Goal: Find specific page/section: Find specific page/section

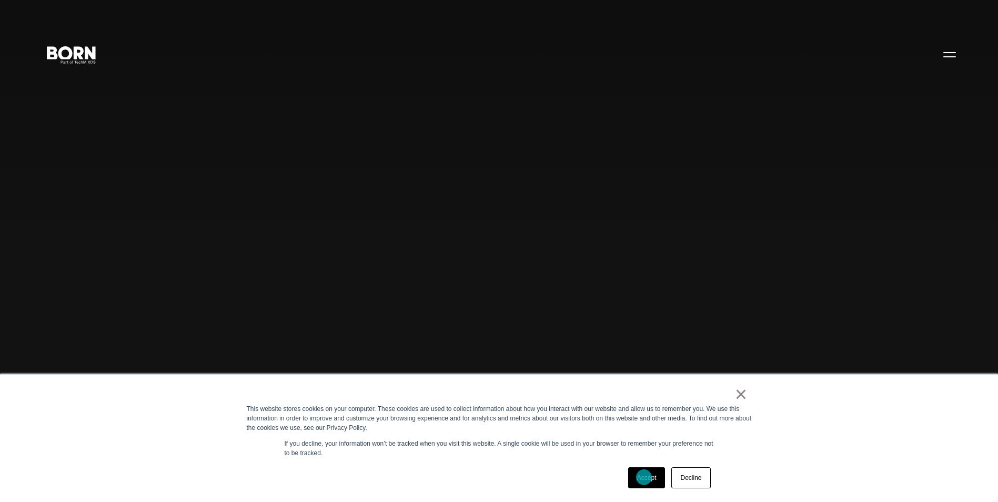
click at [644, 477] on link "Accept" at bounding box center [646, 477] width 37 height 21
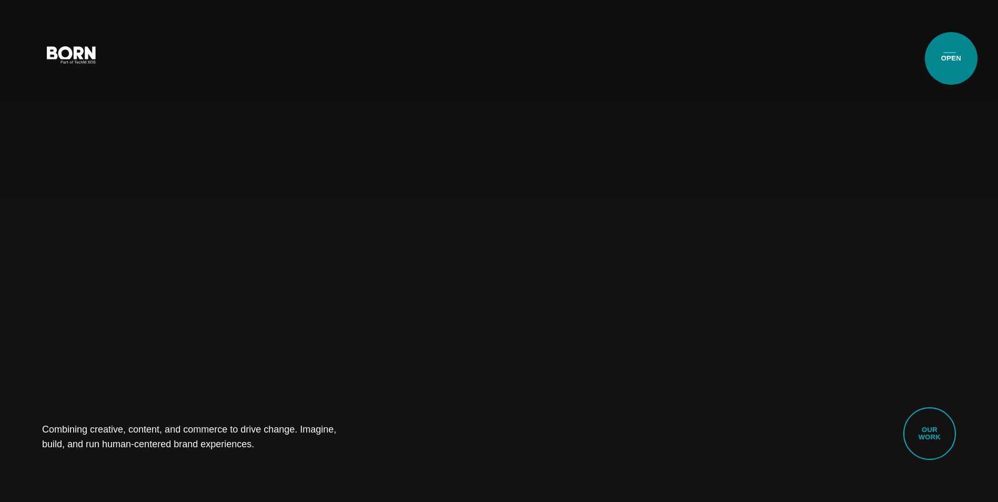
click at [951, 58] on button "Primary Menu" at bounding box center [949, 54] width 25 height 22
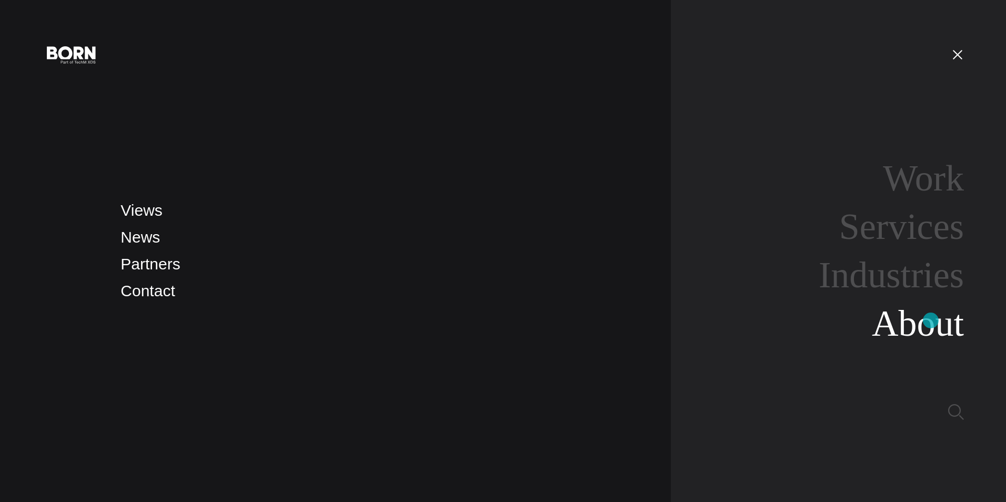
click at [930, 320] on link "About" at bounding box center [917, 323] width 92 height 40
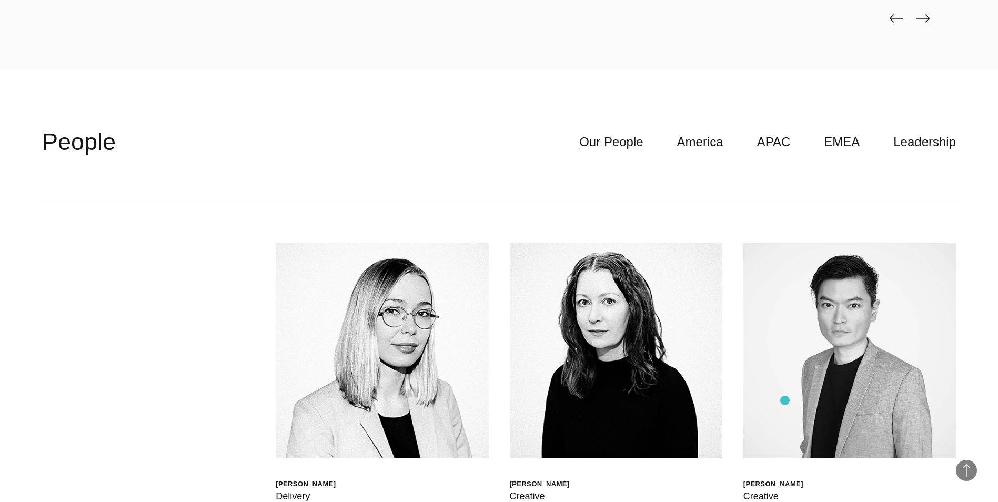
scroll to position [3103, 0]
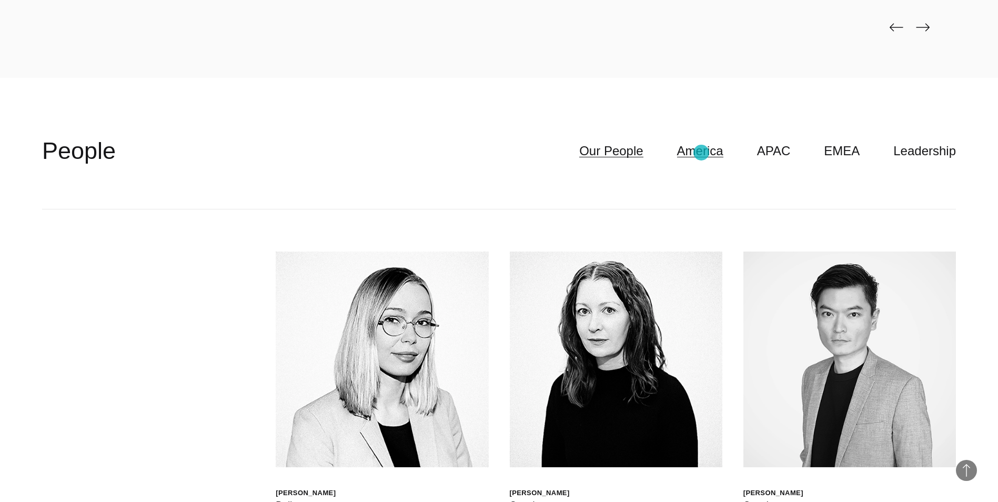
click at [701, 153] on link "America" at bounding box center [700, 151] width 46 height 20
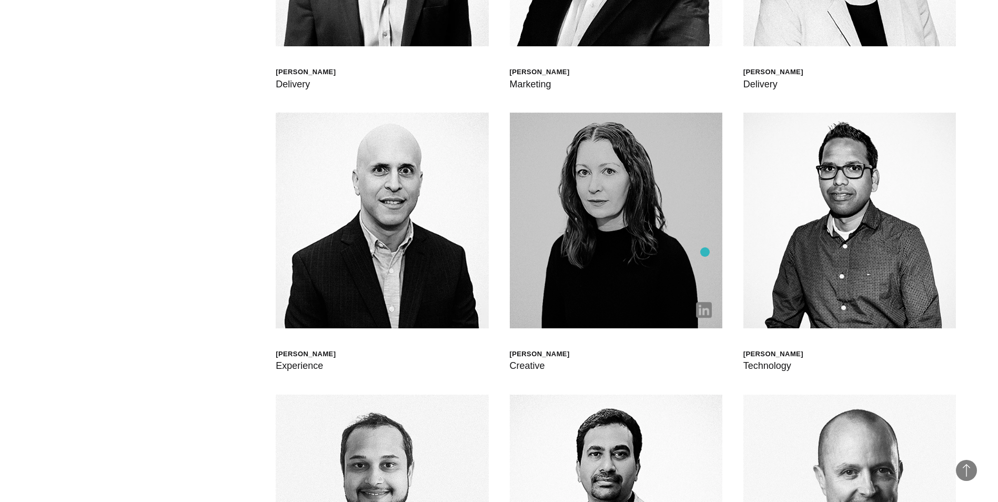
scroll to position [3208, 0]
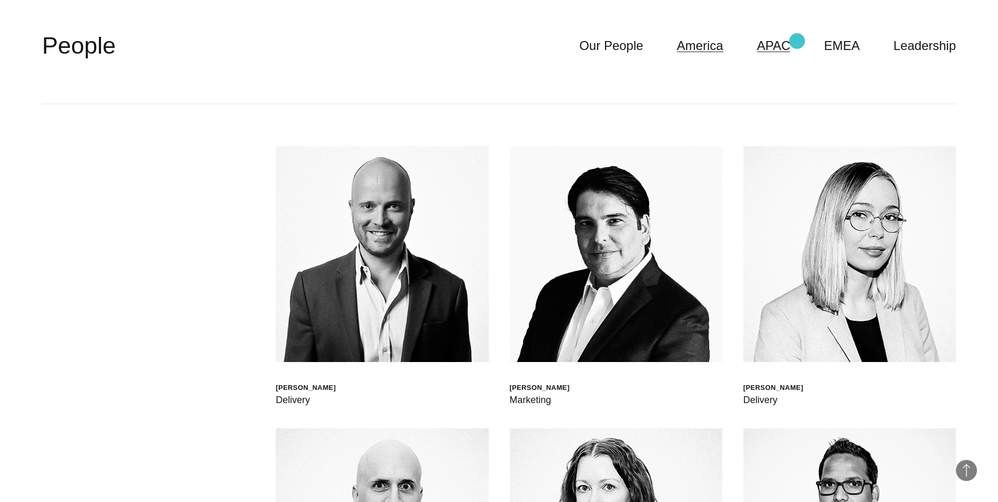
click at [790, 41] on link "APAC" at bounding box center [774, 46] width 34 height 20
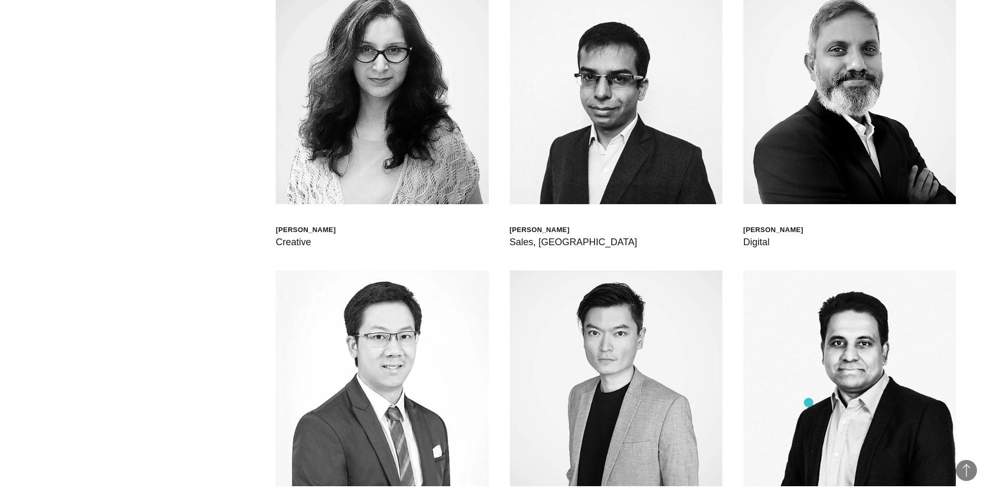
scroll to position [2998, 0]
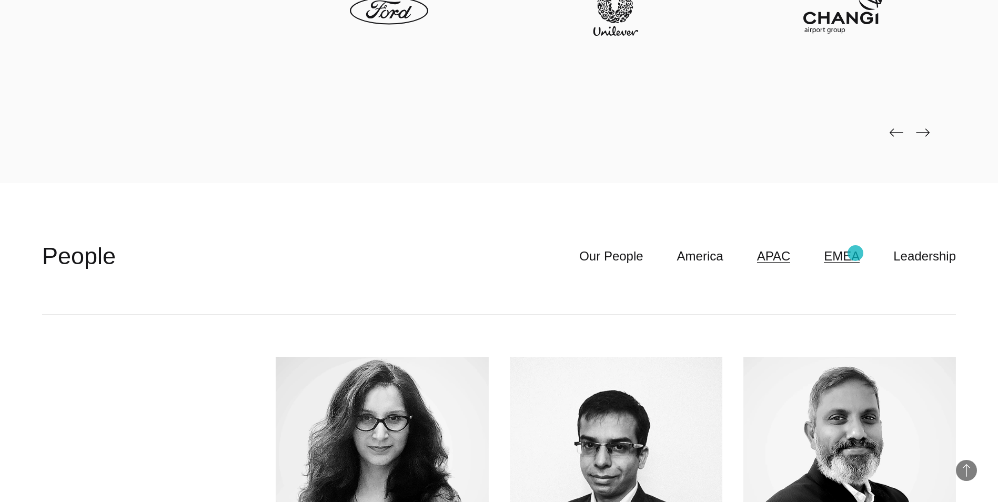
click at [855, 253] on link "EMEA" at bounding box center [842, 256] width 36 height 20
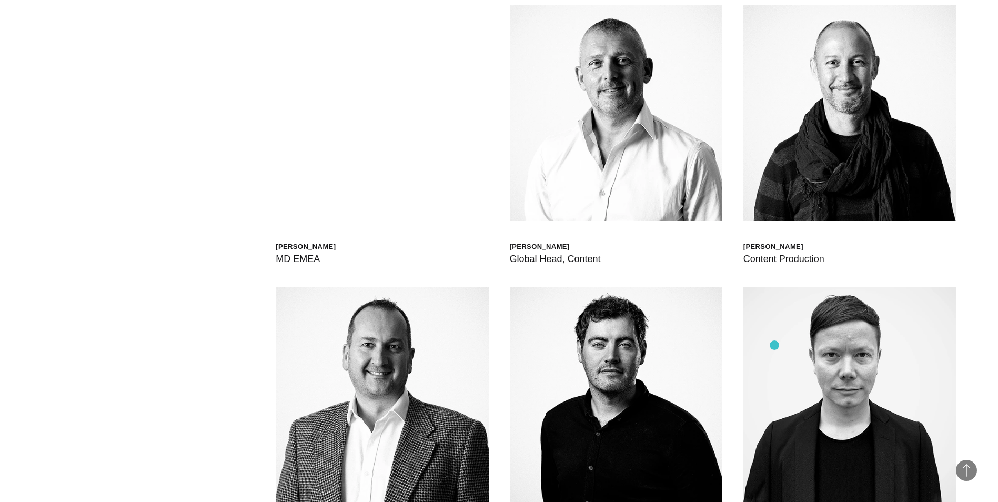
scroll to position [3156, 0]
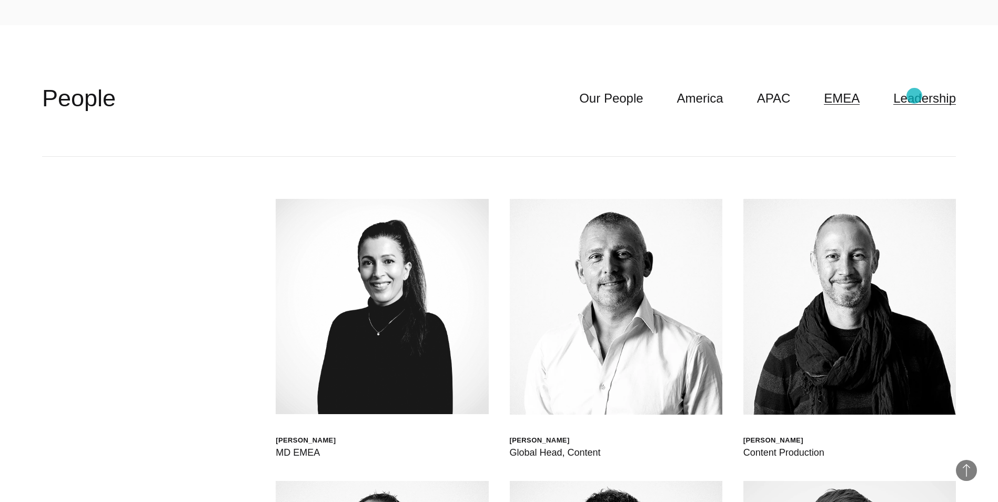
click at [914, 96] on link "Leadership" at bounding box center [924, 98] width 63 height 20
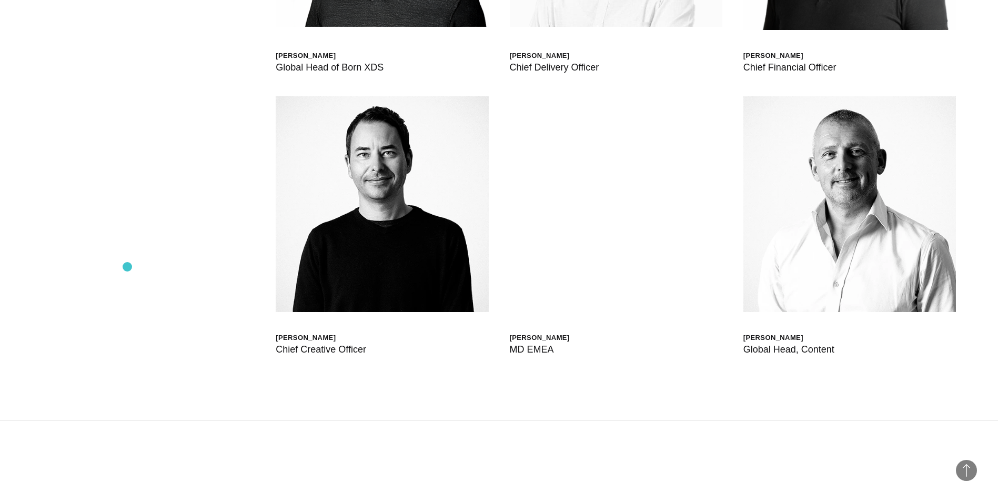
scroll to position [3576, 0]
